Goal: Transaction & Acquisition: Purchase product/service

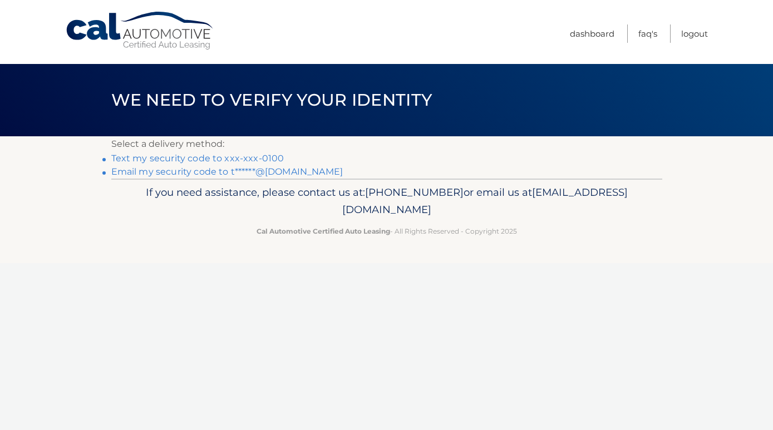
click at [183, 156] on link "Text my security code to xxx-xxx-0100" at bounding box center [197, 158] width 173 height 11
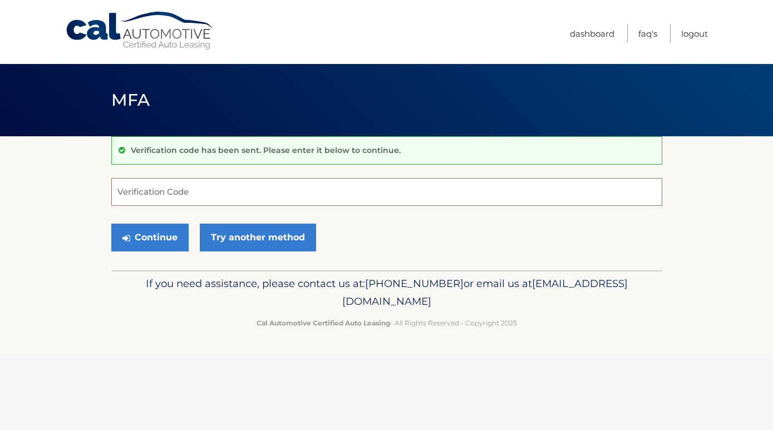
click at [179, 200] on input "Verification Code" at bounding box center [386, 192] width 551 height 28
type input "984173"
click at [165, 237] on button "Continue" at bounding box center [149, 238] width 77 height 28
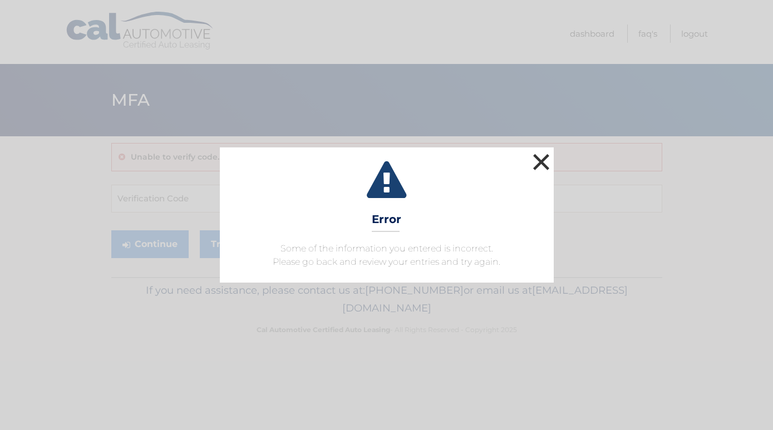
click at [540, 160] on button "×" at bounding box center [542, 162] width 22 height 22
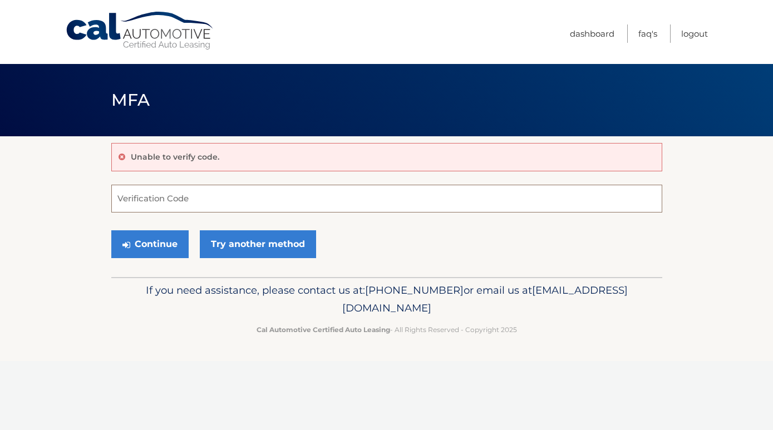
click at [157, 202] on input "Verification Code" at bounding box center [386, 199] width 551 height 28
click at [221, 251] on link "Try another method" at bounding box center [258, 244] width 116 height 28
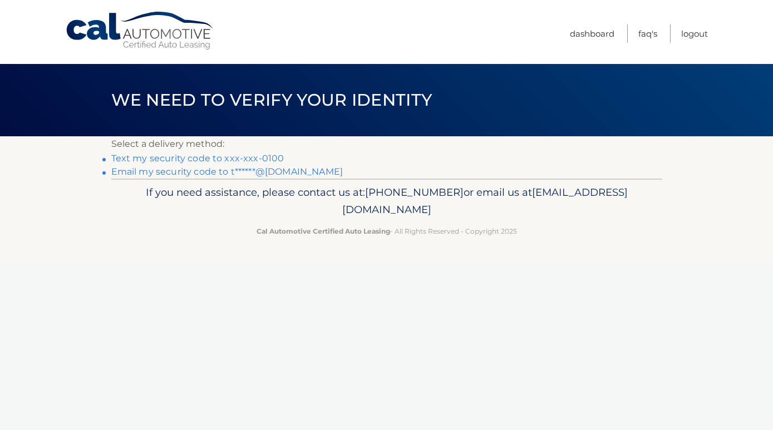
click at [178, 173] on link "Email my security code to t******@hotmail.com" at bounding box center [227, 171] width 232 height 11
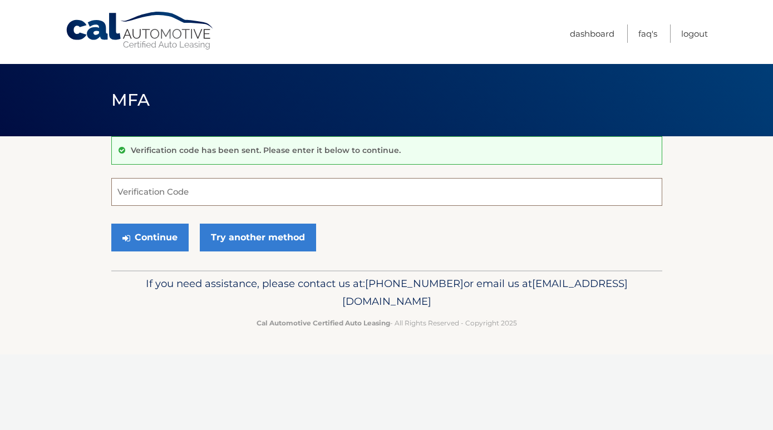
click at [152, 185] on input "Verification Code" at bounding box center [386, 192] width 551 height 28
type input "828669"
click at [155, 235] on button "Continue" at bounding box center [149, 238] width 77 height 28
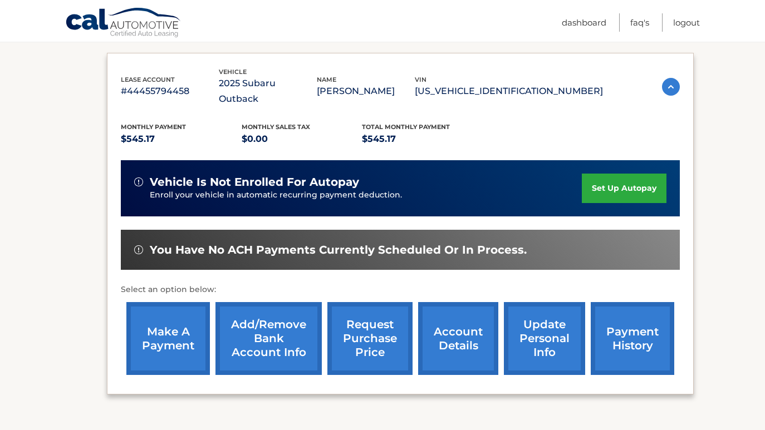
scroll to position [178, 0]
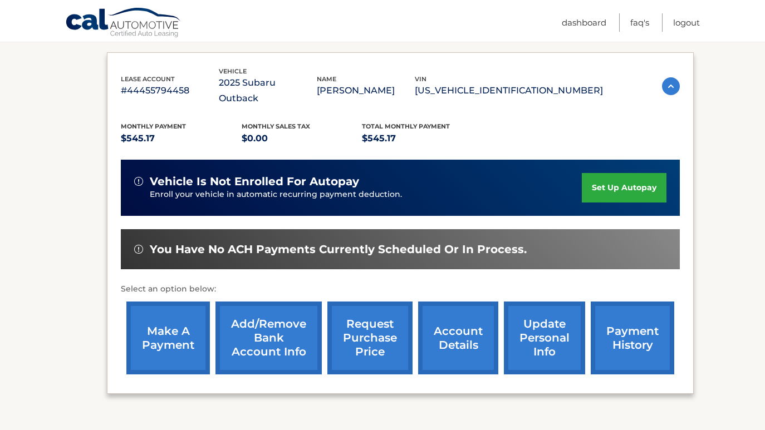
click at [181, 328] on link "make a payment" at bounding box center [168, 338] width 84 height 73
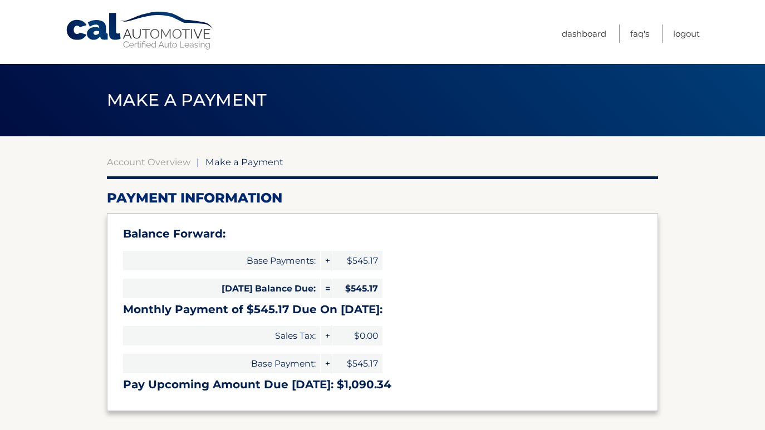
select select "ZWZjM2MxYWUtYzU3MS00YTBiLTlkNjYtYWE0MGZiOWNiZDFk"
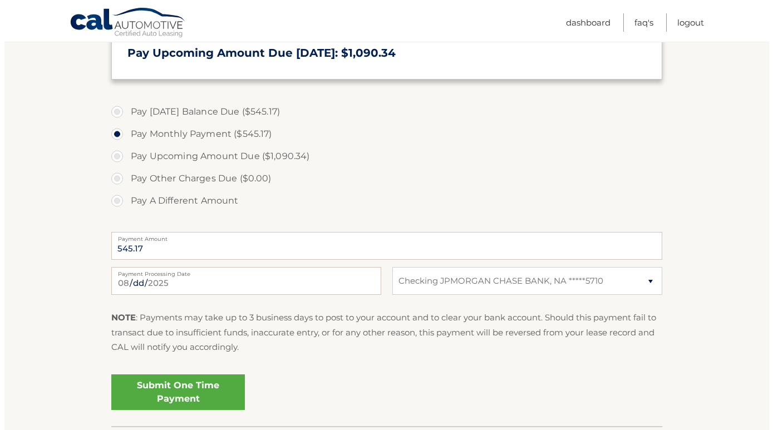
scroll to position [334, 0]
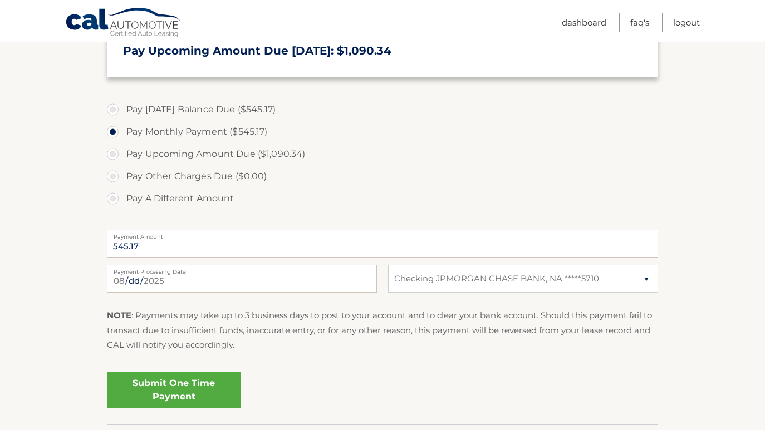
click at [161, 387] on link "Submit One Time Payment" at bounding box center [174, 390] width 134 height 36
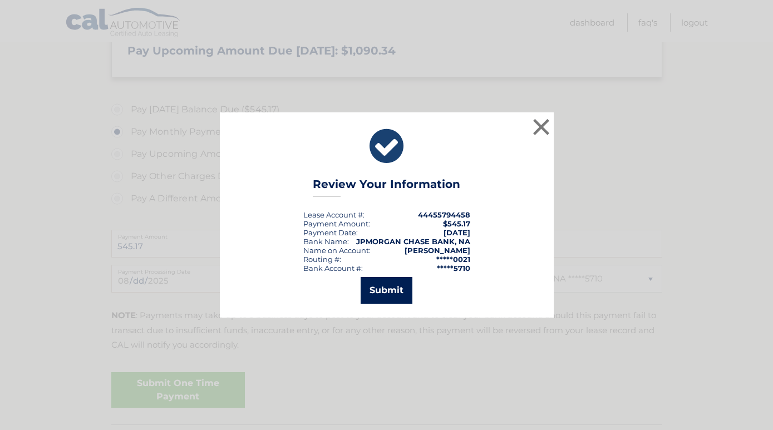
click at [392, 290] on button "Submit" at bounding box center [387, 290] width 52 height 27
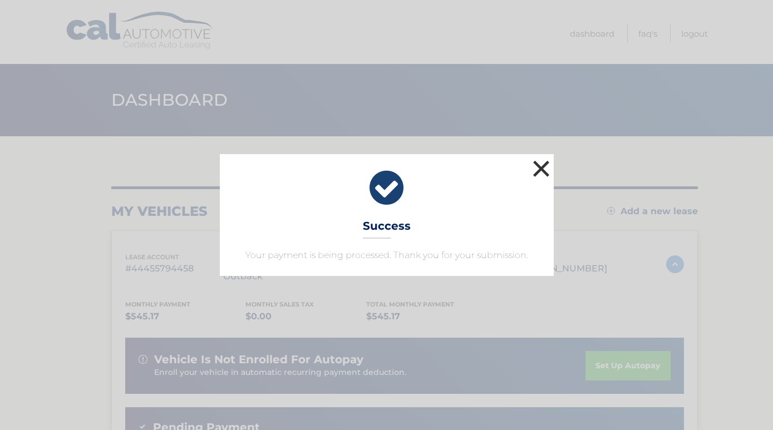
click at [542, 168] on button "×" at bounding box center [542, 169] width 22 height 22
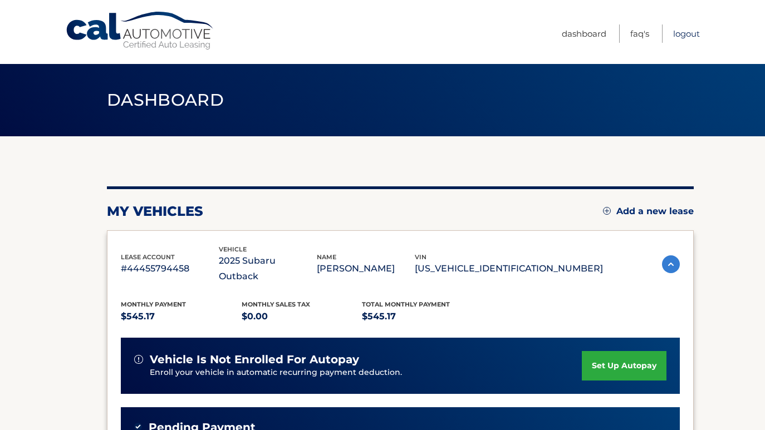
click at [684, 31] on link "Logout" at bounding box center [686, 33] width 27 height 18
